Goal: Transaction & Acquisition: Download file/media

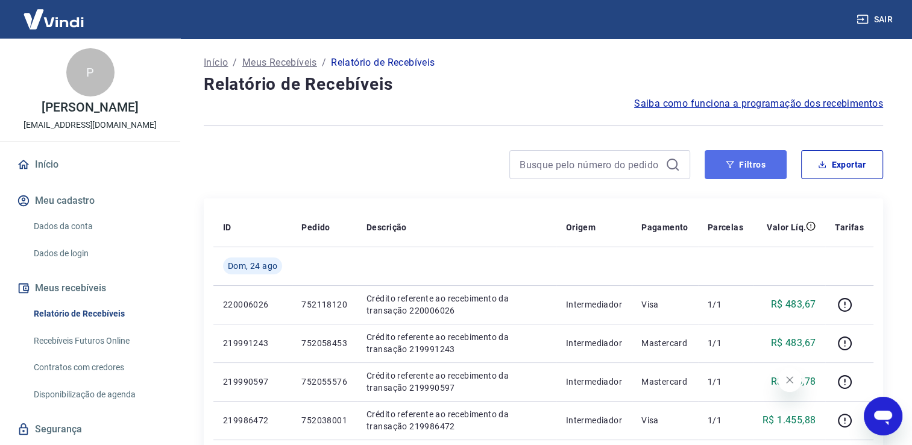
click at [723, 164] on button "Filtros" at bounding box center [745, 164] width 82 height 29
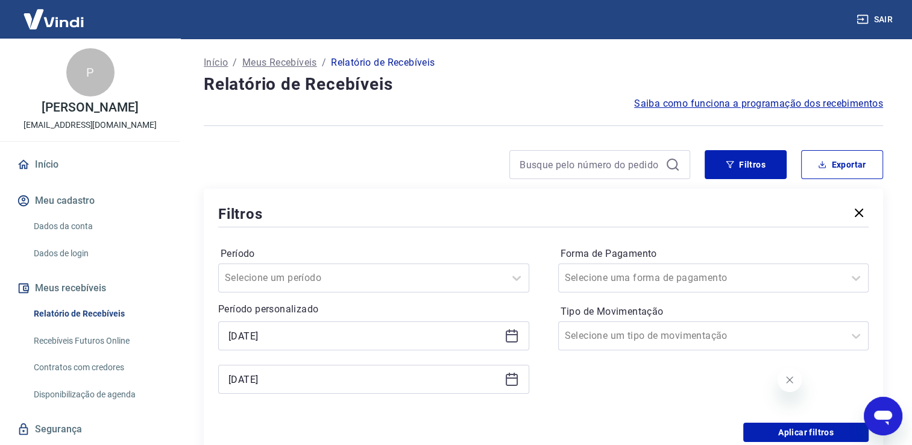
drag, startPoint x: 514, startPoint y: 336, endPoint x: 508, endPoint y: 341, distance: 8.1
click at [514, 336] on icon at bounding box center [511, 335] width 14 height 14
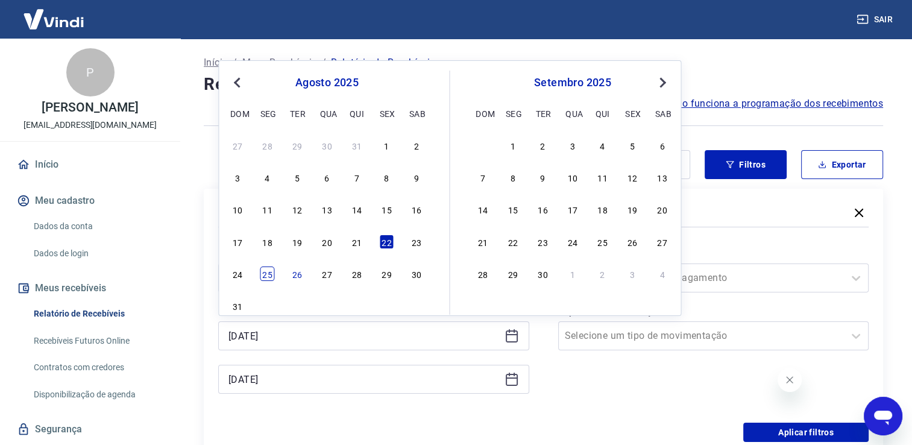
click at [264, 278] on div "25" at bounding box center [267, 273] width 14 height 14
type input "[DATE]"
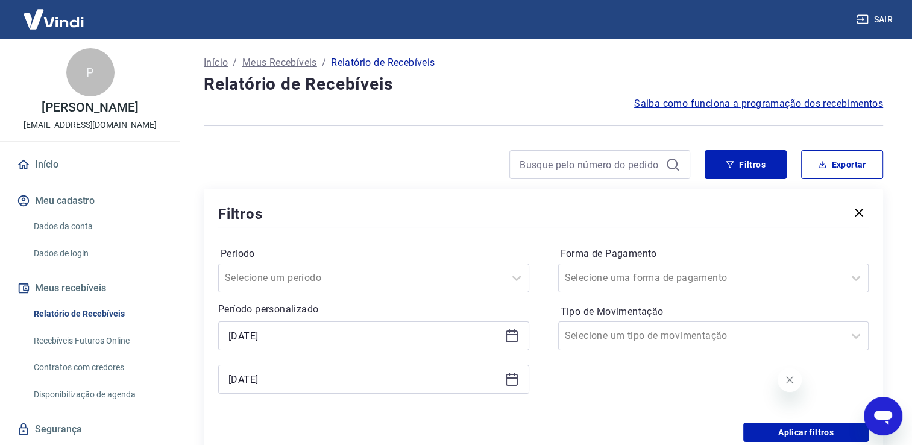
click at [510, 383] on icon at bounding box center [511, 379] width 14 height 14
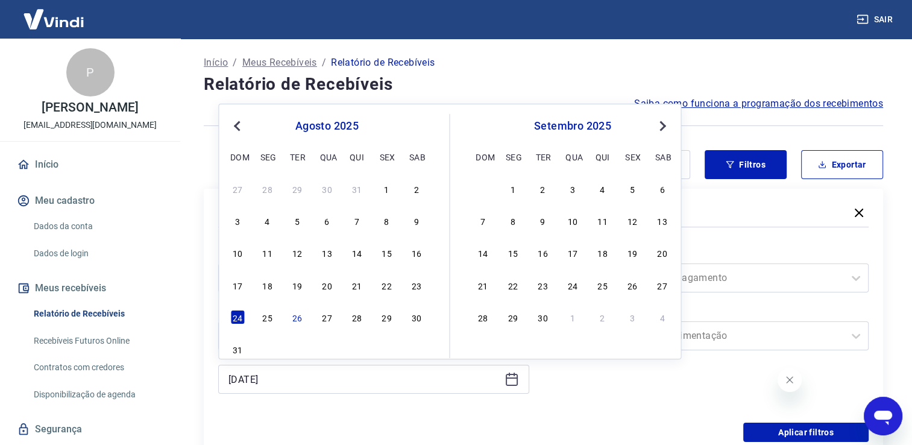
click at [268, 327] on div "27 28 29 30 31 1 2 3 4 5 6 7 8 9 10 11 12 13 14 15 16 17 18 19 20 21 22 23 24 2…" at bounding box center [326, 269] width 196 height 178
click at [273, 316] on div "25" at bounding box center [267, 317] width 14 height 14
type input "[DATE]"
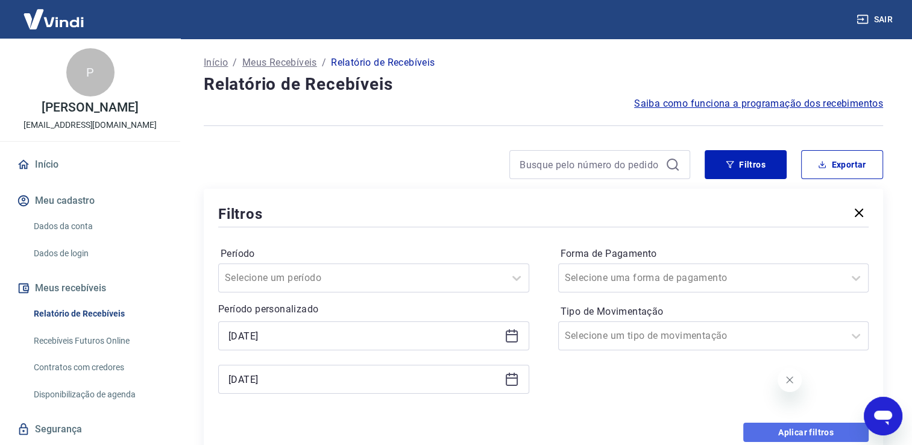
click at [751, 440] on button "Aplicar filtros" at bounding box center [805, 431] width 125 height 19
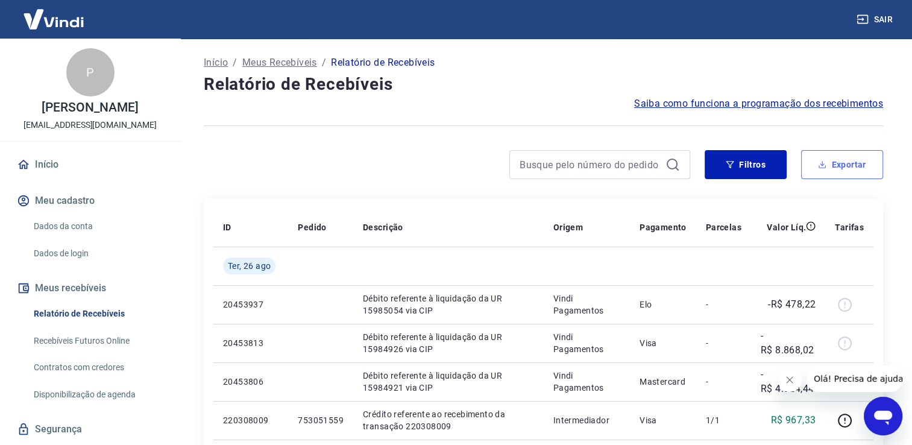
click at [825, 167] on icon "button" at bounding box center [822, 164] width 8 height 8
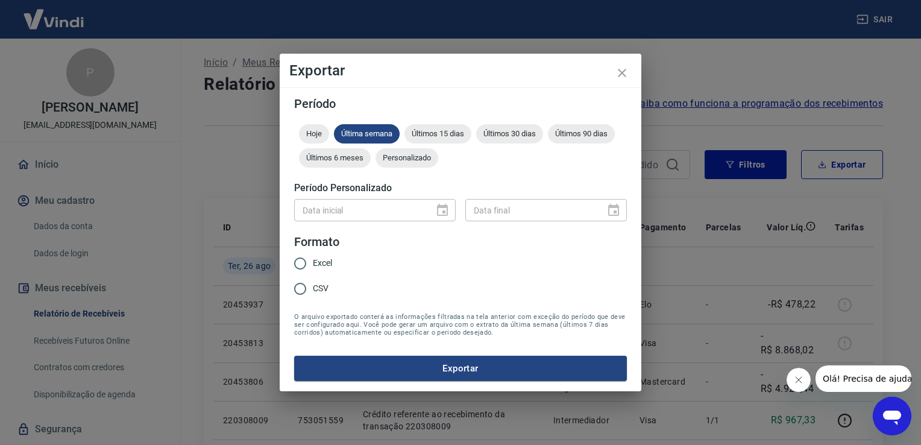
click at [698, 89] on div "Exportar Período Hoje Última semana Últimos 15 dias Últimos 30 dias Últimos 90 …" at bounding box center [460, 222] width 921 height 445
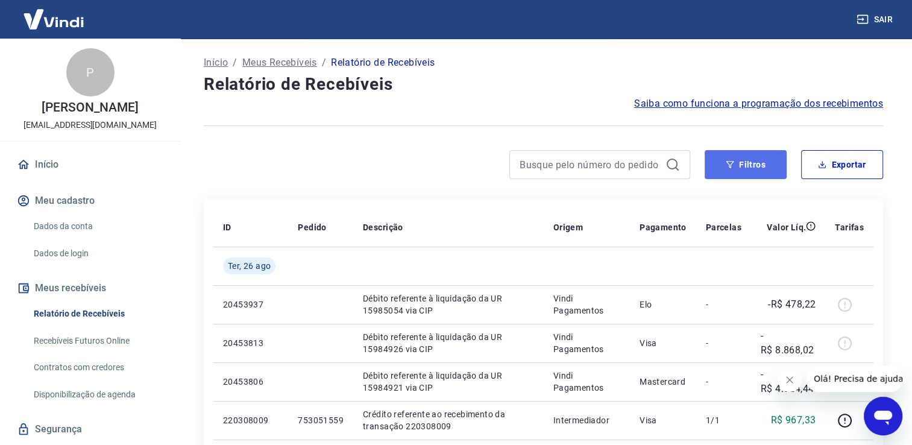
click at [731, 160] on icon "button" at bounding box center [729, 164] width 8 height 8
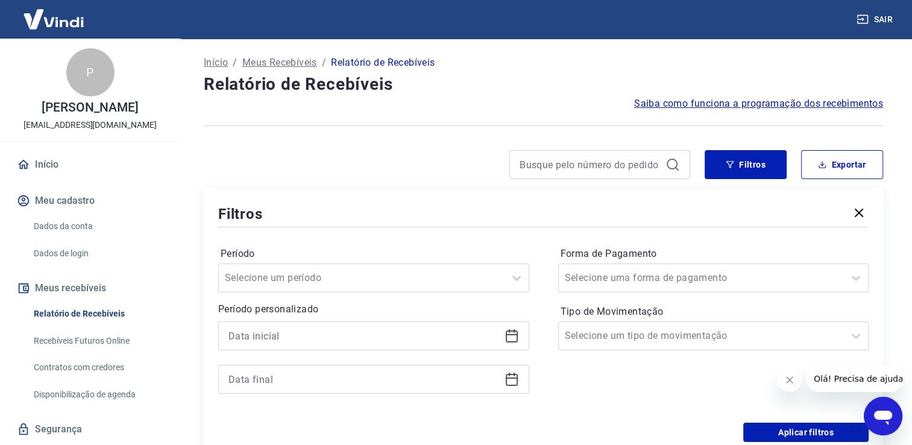
drag, startPoint x: 519, startPoint y: 332, endPoint x: 512, endPoint y: 336, distance: 7.9
click at [514, 334] on div at bounding box center [373, 335] width 311 height 29
click at [512, 336] on icon at bounding box center [511, 335] width 14 height 14
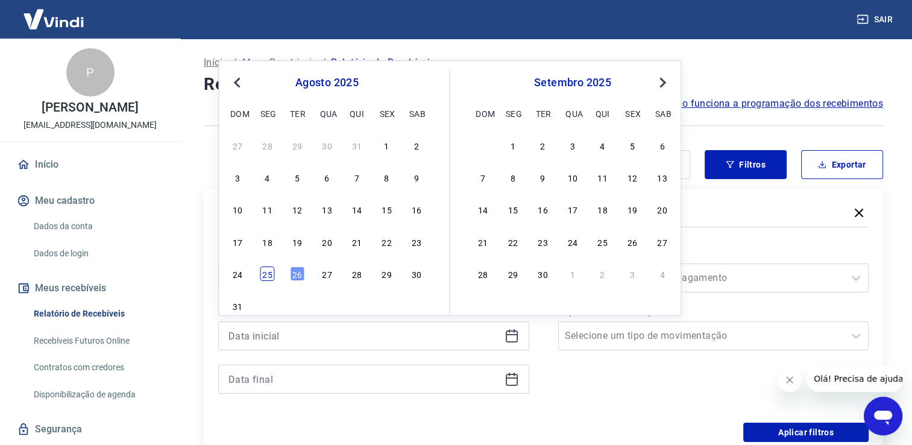
click at [263, 275] on div "25" at bounding box center [267, 273] width 14 height 14
type input "[DATE]"
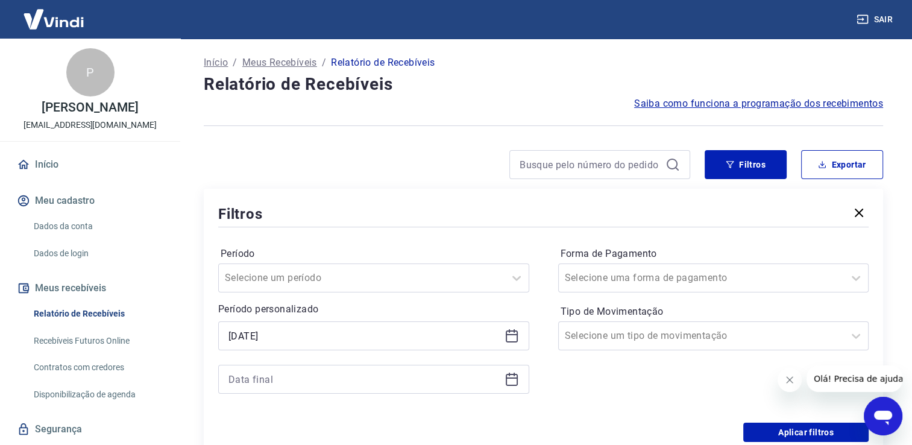
click at [507, 380] on icon at bounding box center [511, 379] width 14 height 14
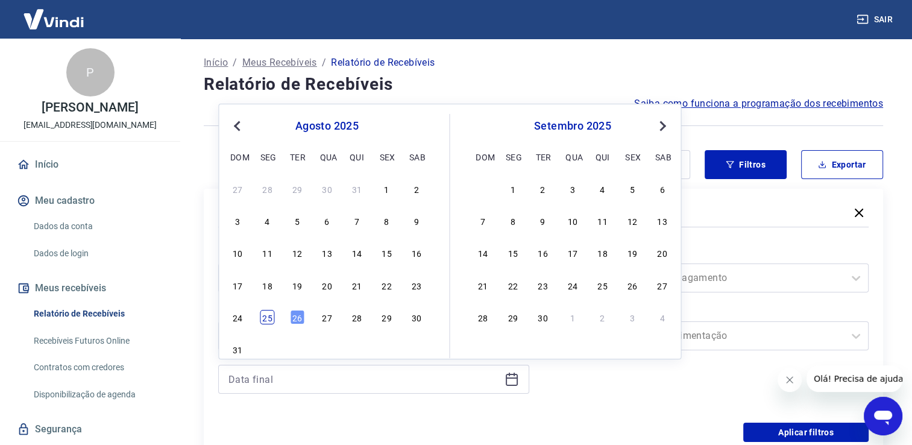
click at [271, 324] on div "25" at bounding box center [267, 317] width 14 height 14
type input "[DATE]"
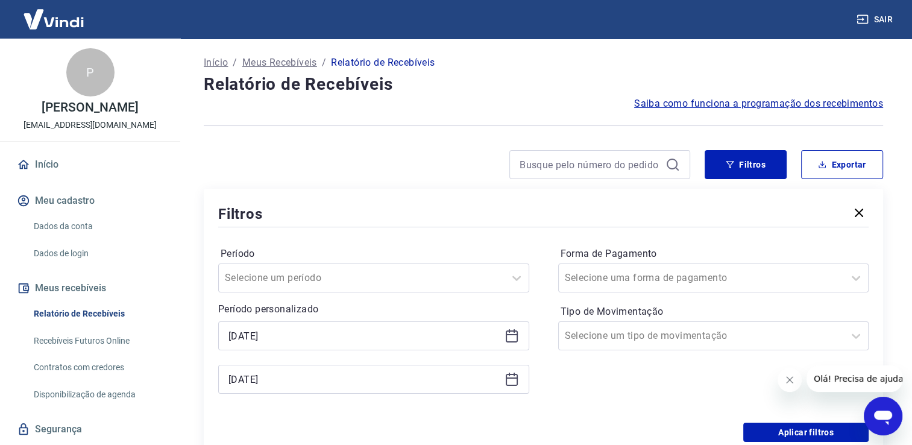
click at [761, 419] on div "Período Selecione um período Período personalizado Selected date: segunda-feira…" at bounding box center [543, 326] width 650 height 193
click at [749, 436] on button "Aplicar filtros" at bounding box center [805, 431] width 125 height 19
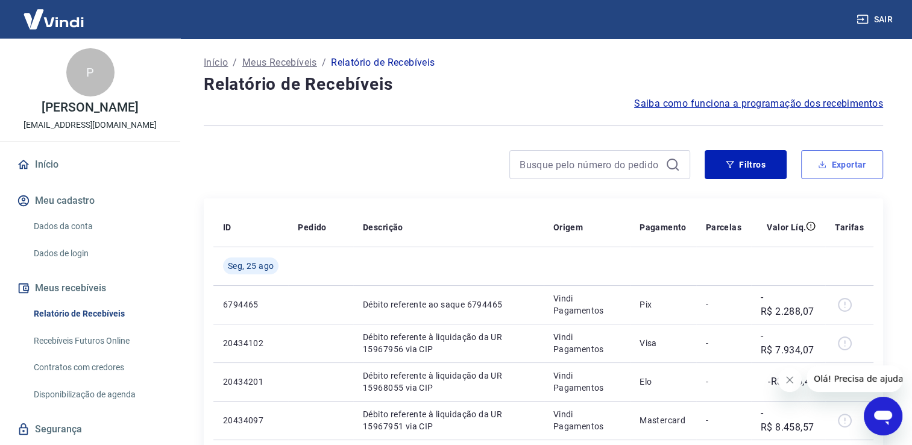
click at [839, 161] on button "Exportar" at bounding box center [842, 164] width 82 height 29
type input "[DATE]"
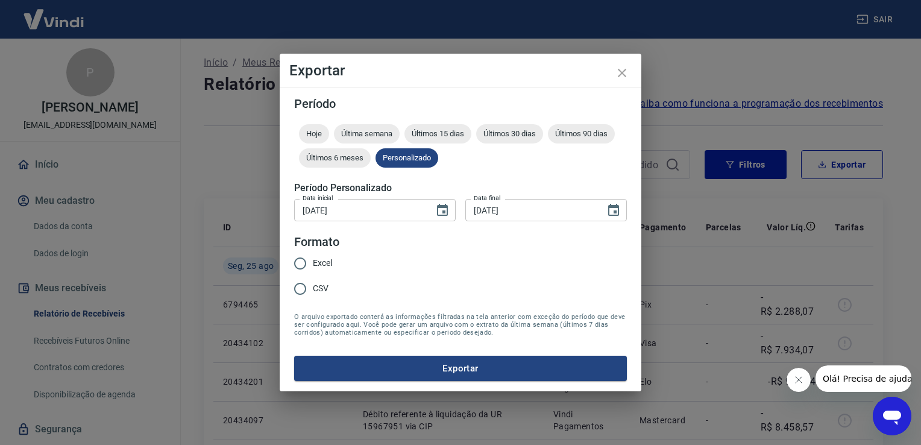
click at [330, 257] on span "Excel" at bounding box center [322, 263] width 19 height 13
click at [313, 257] on input "Excel" at bounding box center [299, 263] width 25 height 25
radio input "true"
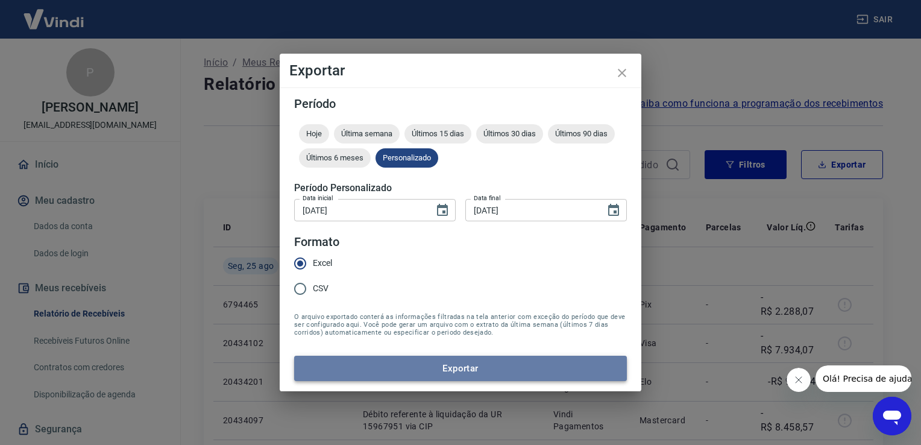
click at [414, 367] on button "Exportar" at bounding box center [460, 367] width 333 height 25
